Goal: Check status: Check status

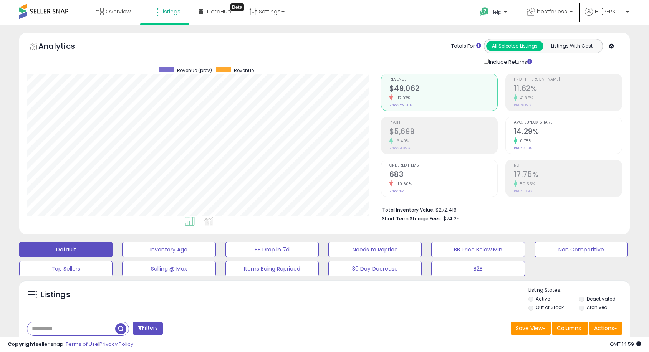
select select "**"
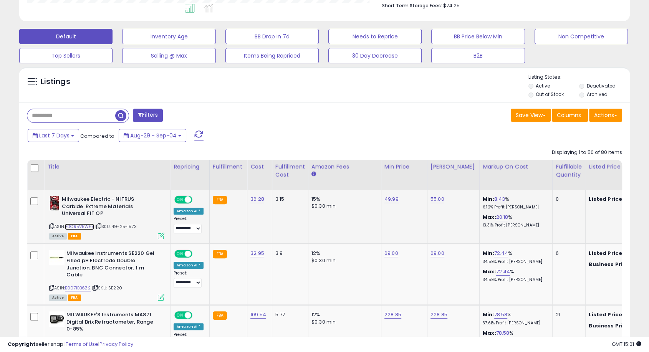
click at [81, 225] on link "B0CR5V5WFY" at bounding box center [79, 226] width 29 height 7
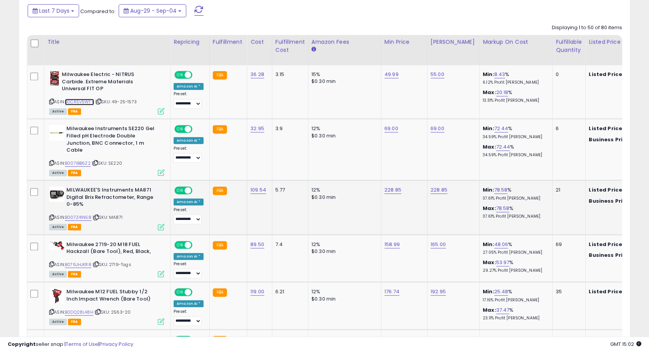
scroll to position [341, 0]
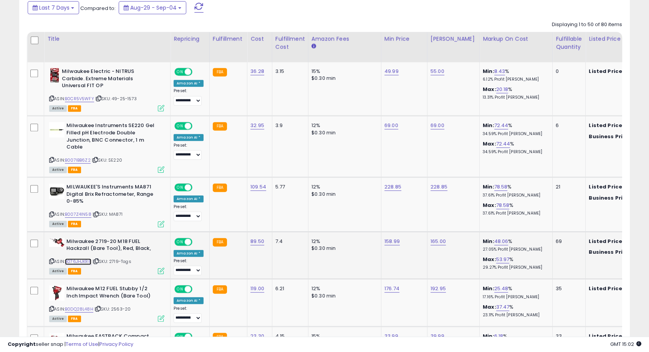
click at [84, 258] on link "B076JHJKR8" at bounding box center [78, 261] width 26 height 7
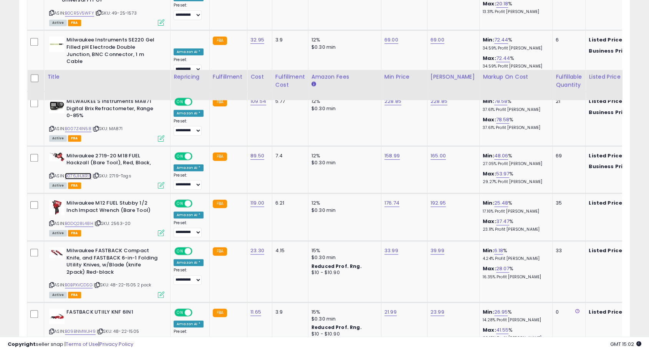
scroll to position [554, 0]
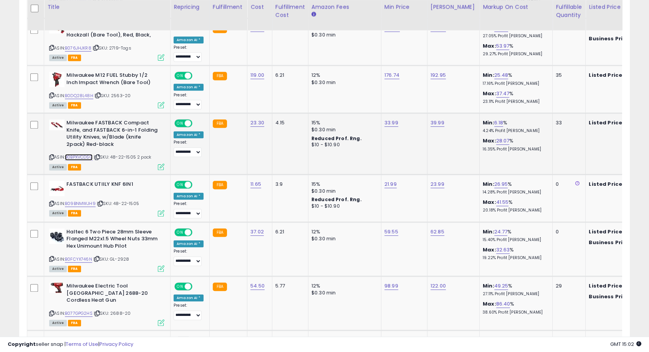
click at [86, 154] on link "B0BPXVCDSG" at bounding box center [79, 157] width 28 height 7
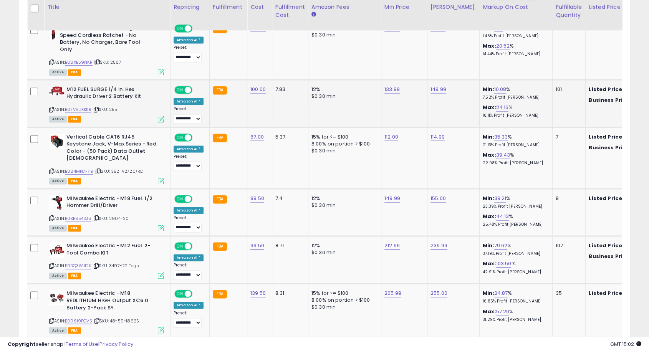
scroll to position [1152, 0]
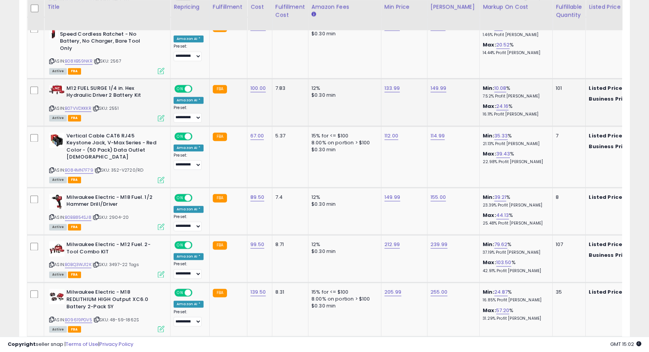
click at [83, 85] on div "ASIN: B07VVDXKKR | SKU: 2551 Active FBA" at bounding box center [106, 103] width 115 height 36
click at [83, 105] on link "B07VVDXKKR" at bounding box center [78, 108] width 26 height 7
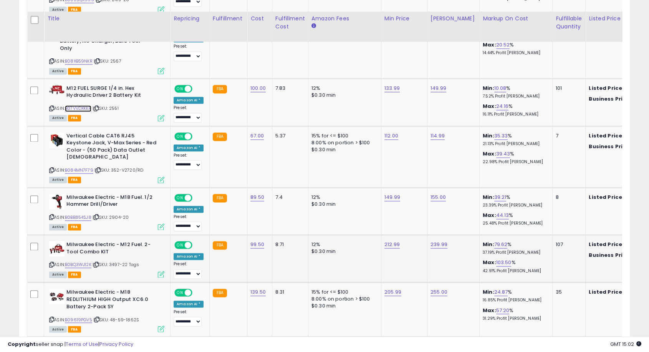
scroll to position [1322, 0]
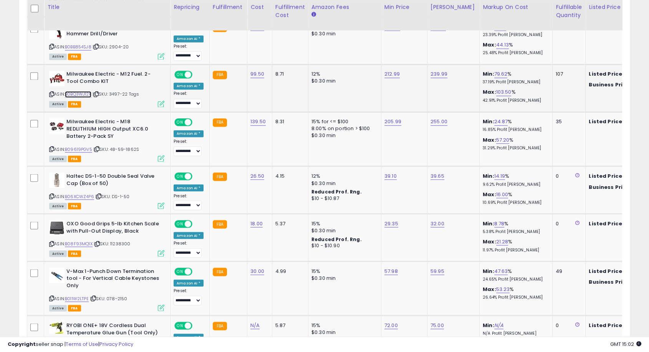
click at [89, 91] on link "B0BQ3WJ12K" at bounding box center [78, 94] width 26 height 7
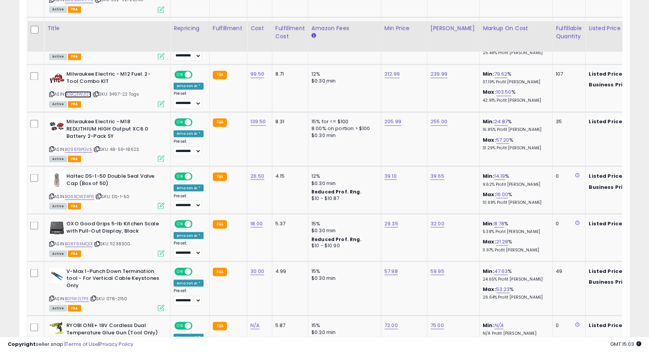
scroll to position [1407, 0]
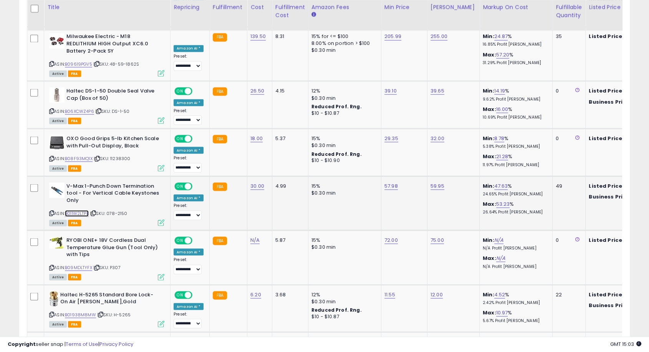
click at [85, 210] on link "B011W2LTPE" at bounding box center [77, 213] width 24 height 7
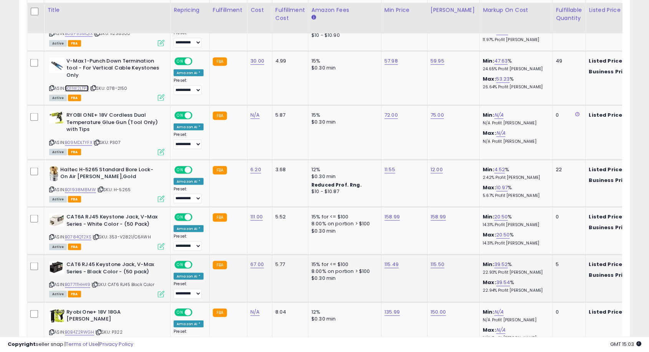
scroll to position [1535, 0]
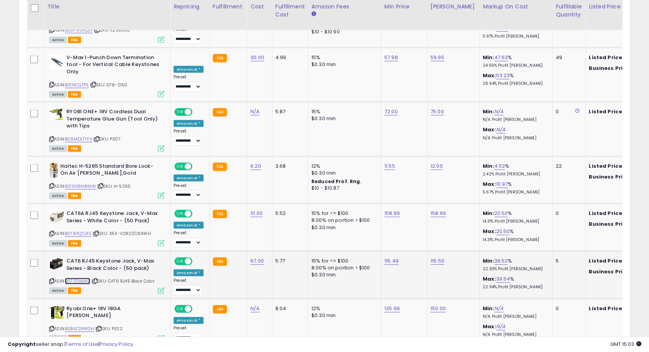
click at [86, 278] on link "B0771THH49" at bounding box center [77, 281] width 25 height 7
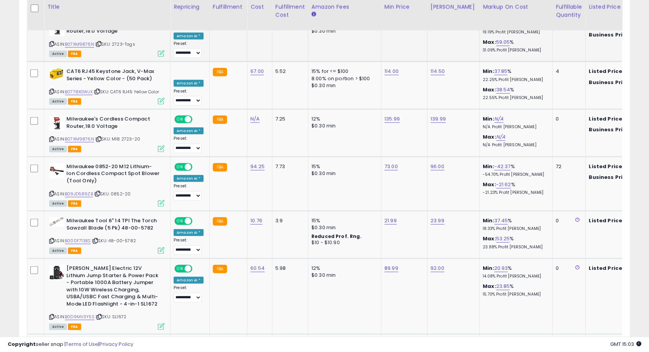
scroll to position [1962, 0]
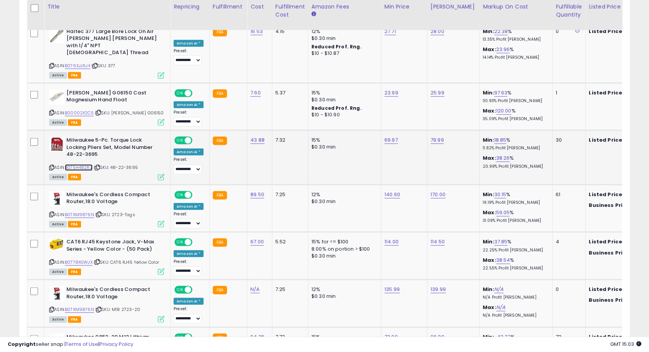
click at [86, 164] on link "B075H482RZ" at bounding box center [79, 167] width 28 height 7
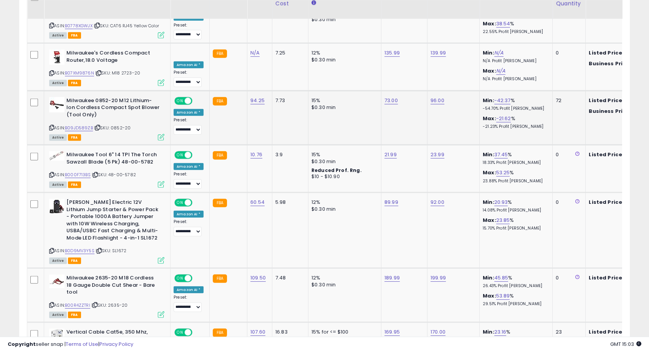
scroll to position [2132, 0]
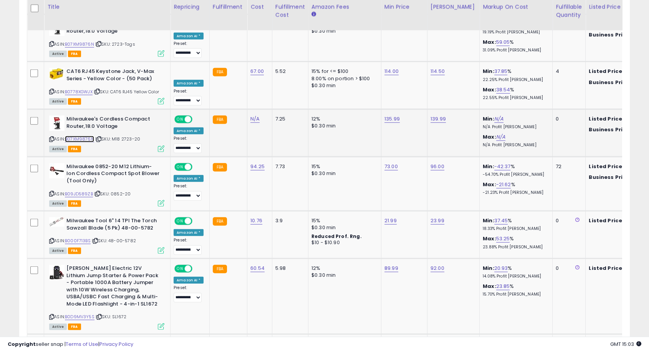
click at [82, 136] on link "B07XM9876N" at bounding box center [79, 139] width 29 height 7
